Goal: Use online tool/utility: Utilize a website feature to perform a specific function

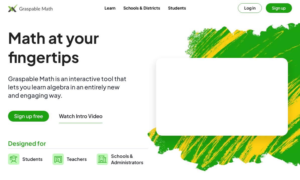
scroll to position [2, 0]
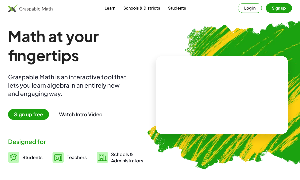
click at [249, 5] on button "Log in" at bounding box center [250, 8] width 24 height 10
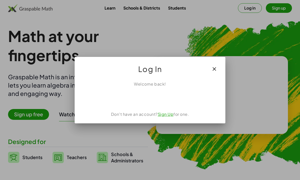
click at [160, 99] on div "Sign in with Google. Opens in new tab" at bounding box center [150, 98] width 46 height 11
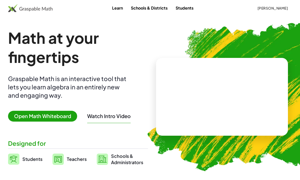
scroll to position [2, 0]
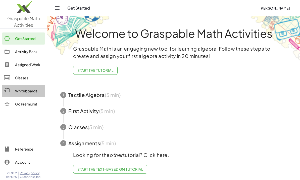
click at [30, 92] on div "Whiteboards" at bounding box center [29, 91] width 28 height 6
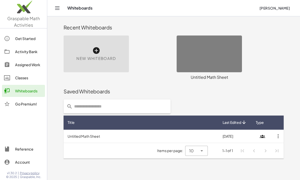
click at [94, 52] on icon at bounding box center [96, 51] width 8 height 8
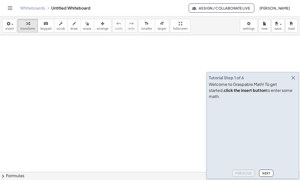
click at [293, 81] on icon "button" at bounding box center [294, 78] width 6 height 6
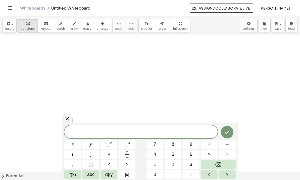
click at [173, 146] on span "8" at bounding box center [173, 144] width 3 height 7
click at [91, 178] on button "abc" at bounding box center [91, 174] width 17 height 9
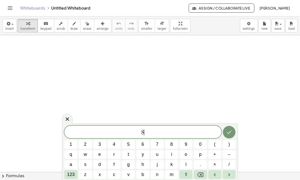
click at [71, 168] on span "a" at bounding box center [71, 164] width 3 height 7
click at [230, 158] on span "–" at bounding box center [229, 154] width 3 height 7
click at [146, 144] on button "6" at bounding box center [142, 144] width 13 height 9
click at [214, 158] on button "+" at bounding box center [215, 154] width 13 height 9
click at [73, 166] on button "a" at bounding box center [70, 164] width 13 height 9
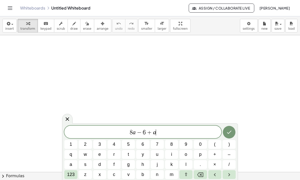
click at [228, 158] on button "–" at bounding box center [229, 154] width 13 height 9
click at [71, 146] on span "1" at bounding box center [71, 144] width 3 height 7
click at [229, 135] on icon "Done" at bounding box center [229, 132] width 6 height 6
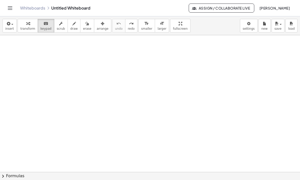
scroll to position [25, 0]
click at [11, 26] on div "button" at bounding box center [9, 23] width 9 height 6
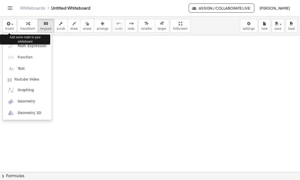
click at [7, 28] on div at bounding box center [150, 90] width 300 height 180
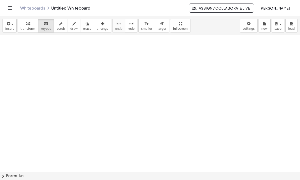
scroll to position [24, 0]
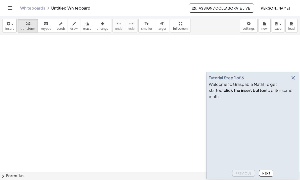
click at [294, 81] on icon "button" at bounding box center [294, 78] width 6 height 6
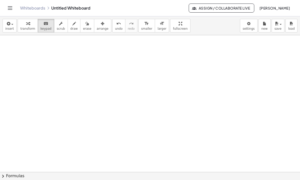
scroll to position [4, 0]
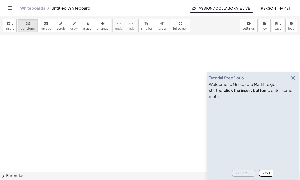
click at [292, 81] on icon "button" at bounding box center [294, 78] width 6 height 6
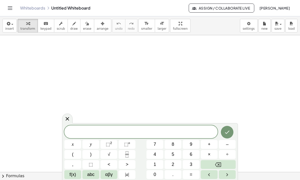
click at [94, 176] on span "abc" at bounding box center [90, 174] width 7 height 7
